Goal: Find specific page/section: Find specific page/section

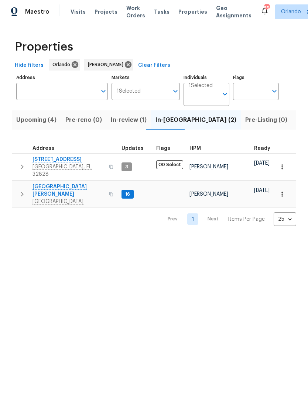
click at [127, 129] on button "In-review (1)" at bounding box center [128, 119] width 45 height 19
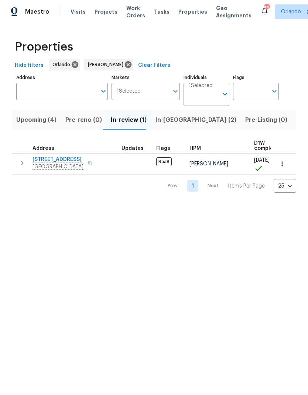
click at [170, 121] on span "In-[GEOGRAPHIC_DATA] (2)" at bounding box center [195, 120] width 81 height 10
